Goal: Task Accomplishment & Management: Manage account settings

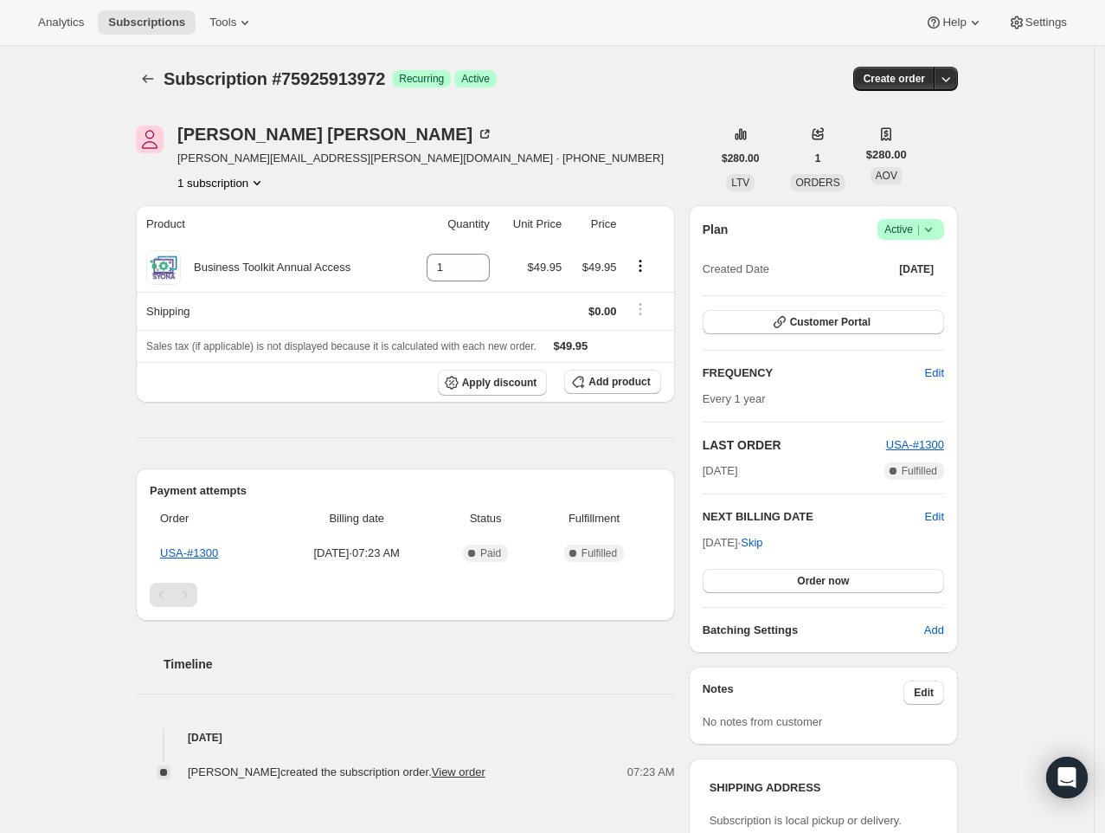
click at [932, 231] on icon at bounding box center [928, 230] width 7 height 4
click at [909, 290] on span "Cancel subscription" at bounding box center [912, 292] width 98 height 13
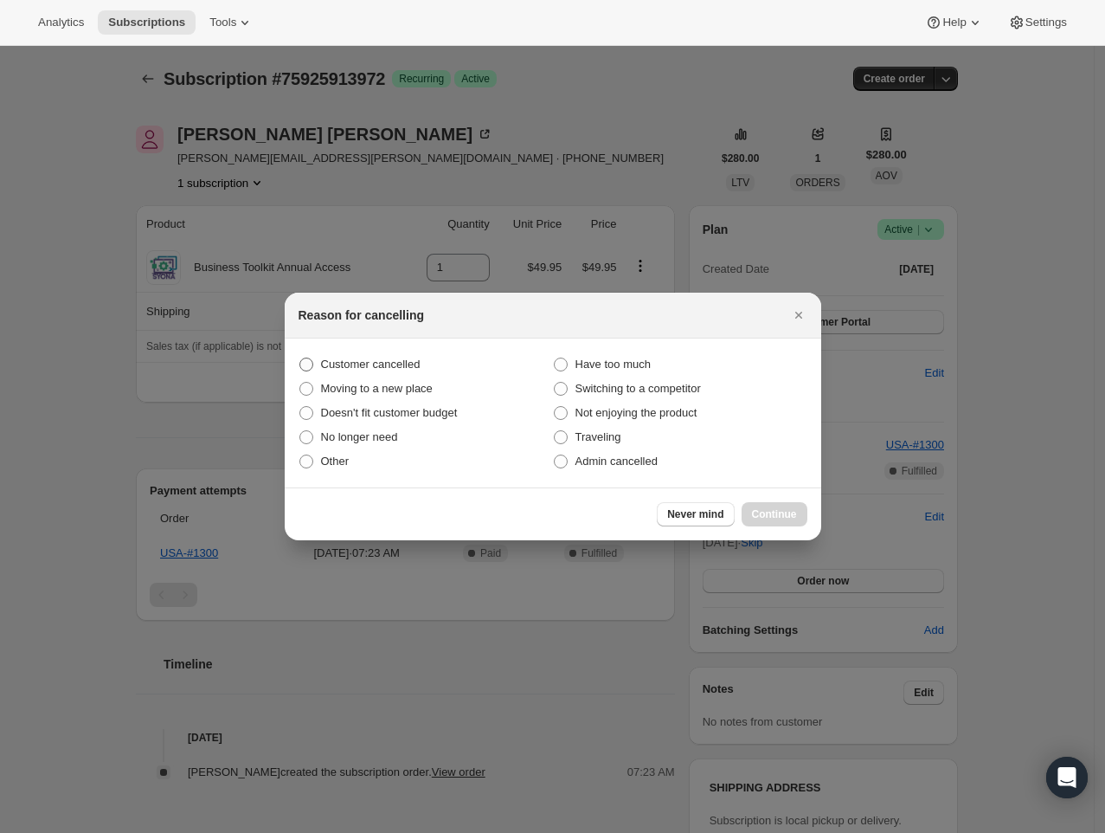
click at [395, 358] on span "Customer cancelled" at bounding box center [371, 363] width 100 height 13
click at [300, 358] on input "Customer cancelled" at bounding box center [300, 357] width 1 height 1
radio input "true"
click at [636, 445] on label "Traveling" at bounding box center [680, 437] width 254 height 24
click at [555, 431] on input "Traveling" at bounding box center [554, 430] width 1 height 1
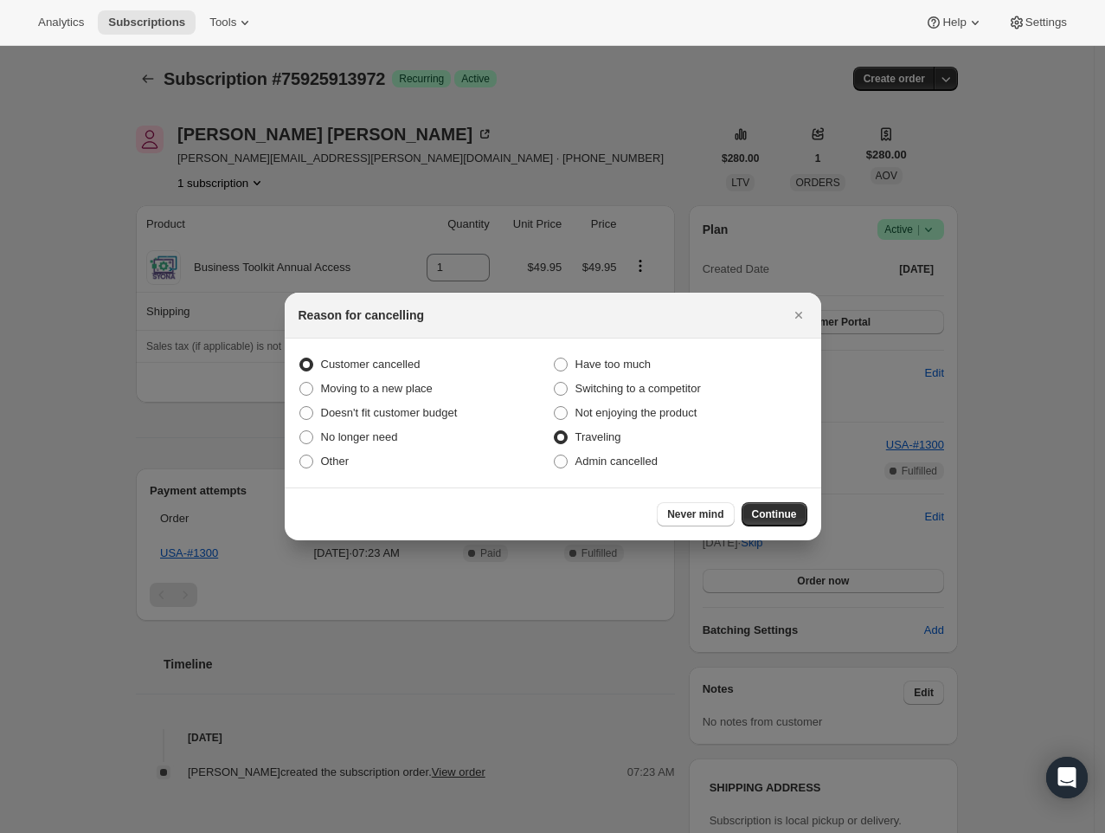
radio input "true"
radio input "false"
click at [636, 462] on span "Admin cancelled" at bounding box center [617, 460] width 82 height 13
click at [555, 455] on input "Admin cancelled" at bounding box center [554, 454] width 1 height 1
radio input "true"
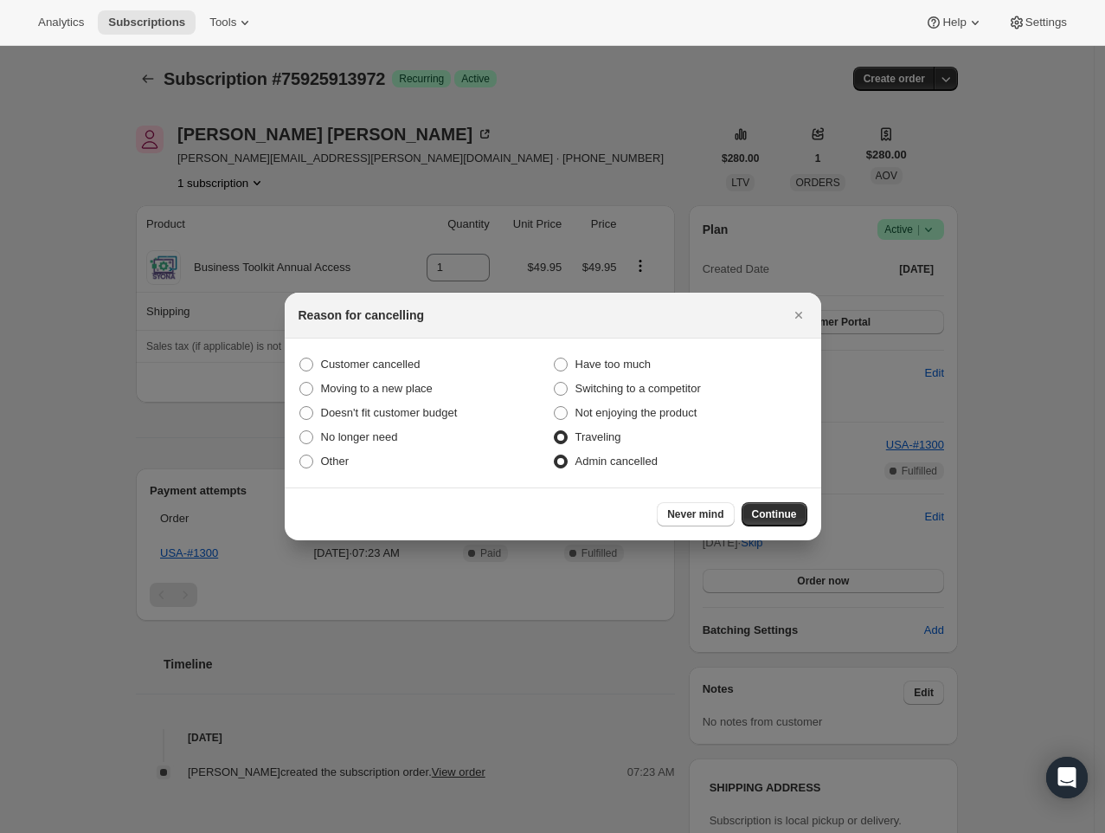
radio input "false"
click at [768, 512] on span "Continue" at bounding box center [774, 514] width 45 height 14
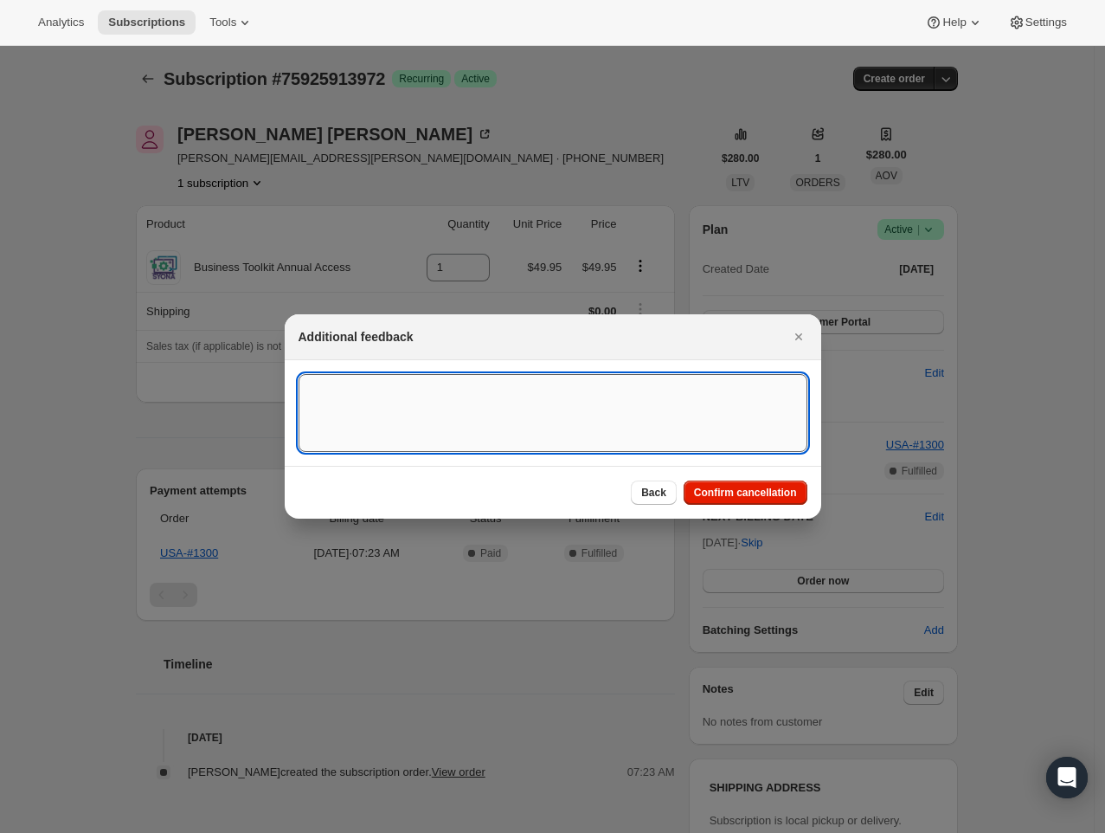
click at [551, 422] on textarea ":r33:" at bounding box center [553, 413] width 509 height 78
paste textarea "Business account cancellation requested. The annual fee has been canceled."
type textarea "Business account cancellation requested. The annual fee has been canceled."
click at [776, 499] on span "Confirm cancellation" at bounding box center [745, 493] width 103 height 14
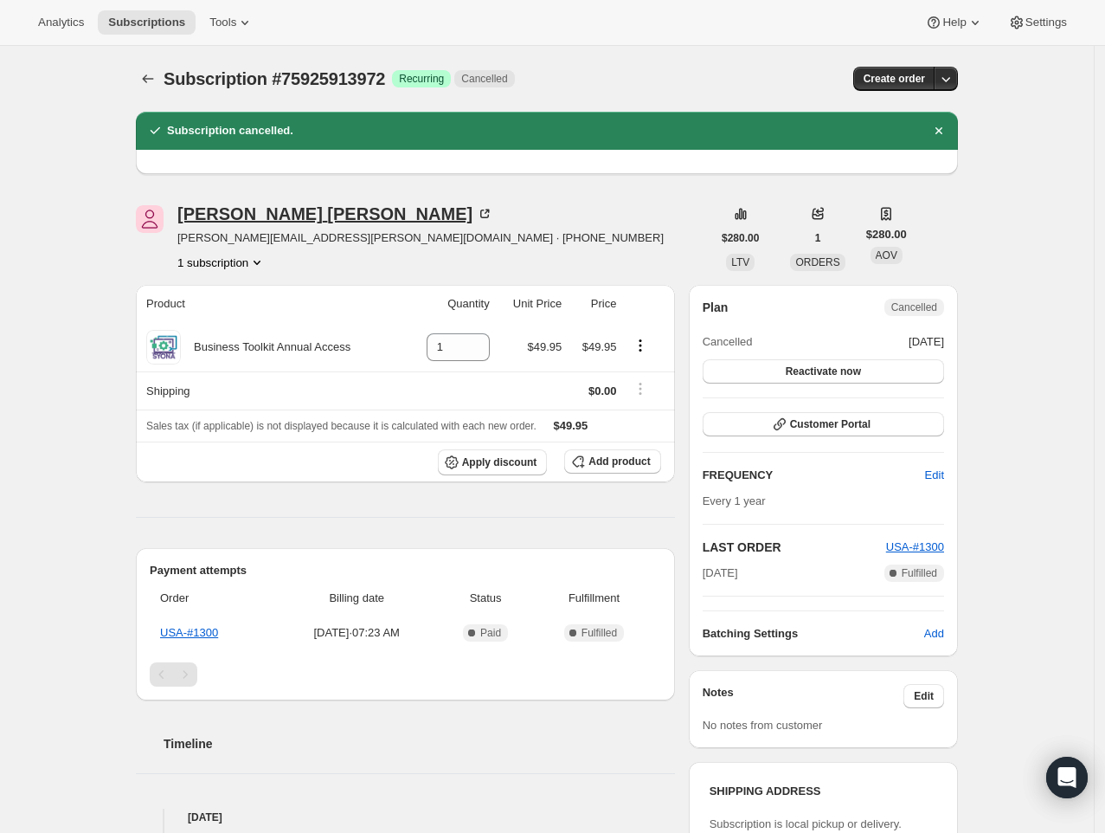
click at [222, 209] on div "[PERSON_NAME]" at bounding box center [335, 213] width 316 height 17
